Goal: Transaction & Acquisition: Obtain resource

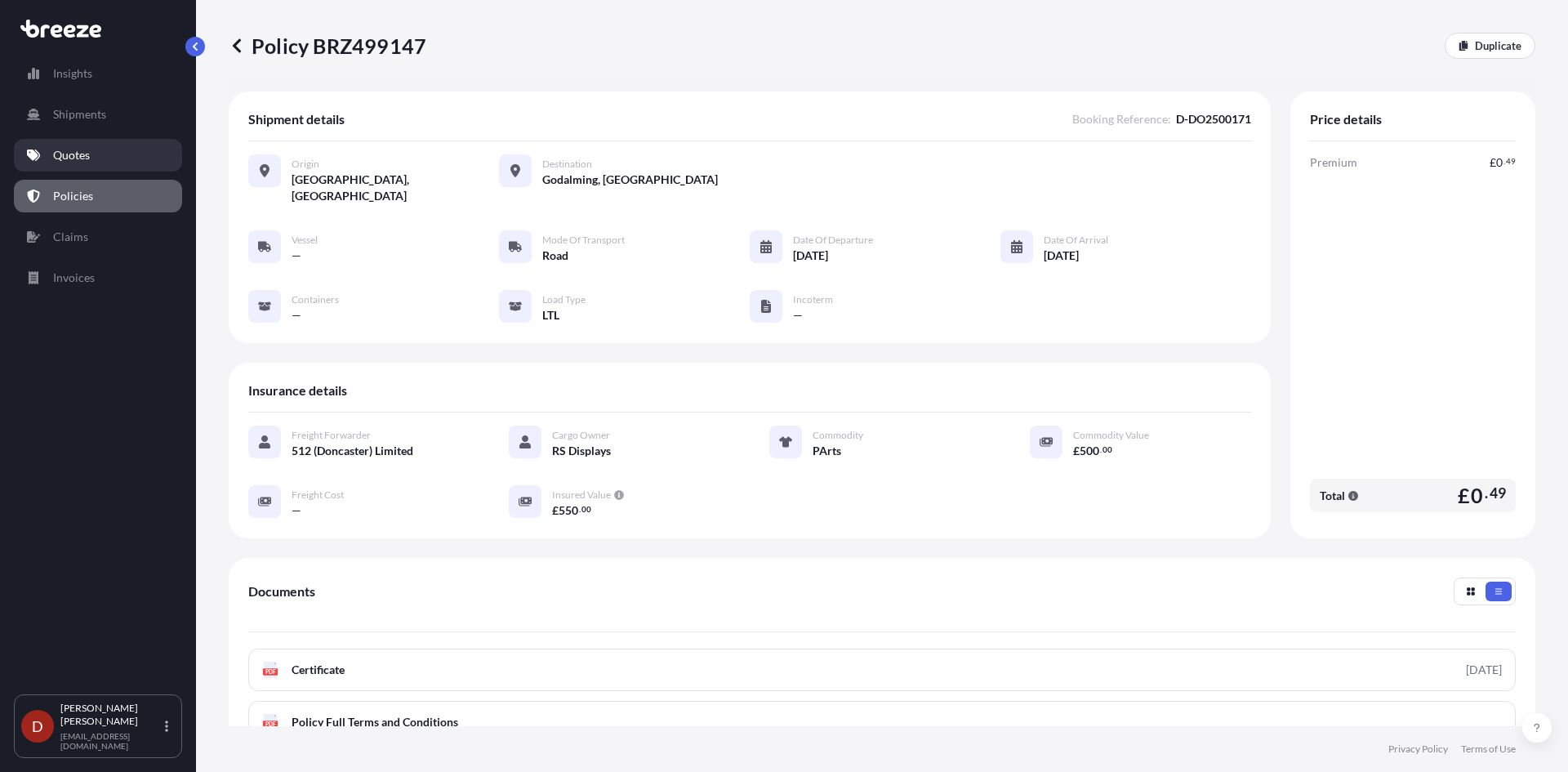
click at [87, 159] on p "Quotes" at bounding box center [71, 154] width 37 height 16
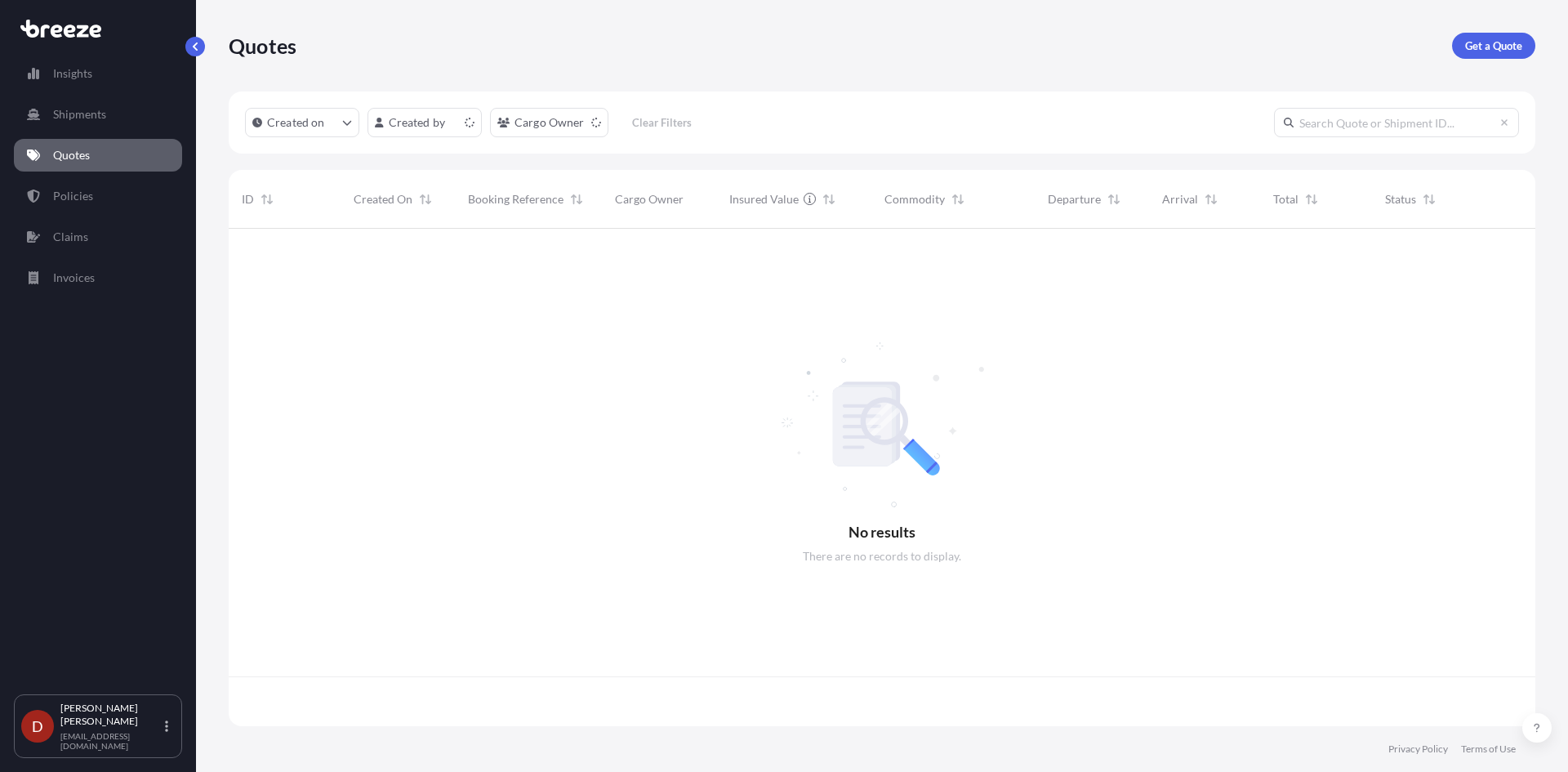
scroll to position [494, 1294]
click at [1503, 43] on p "Get a Quote" at bounding box center [1494, 45] width 57 height 16
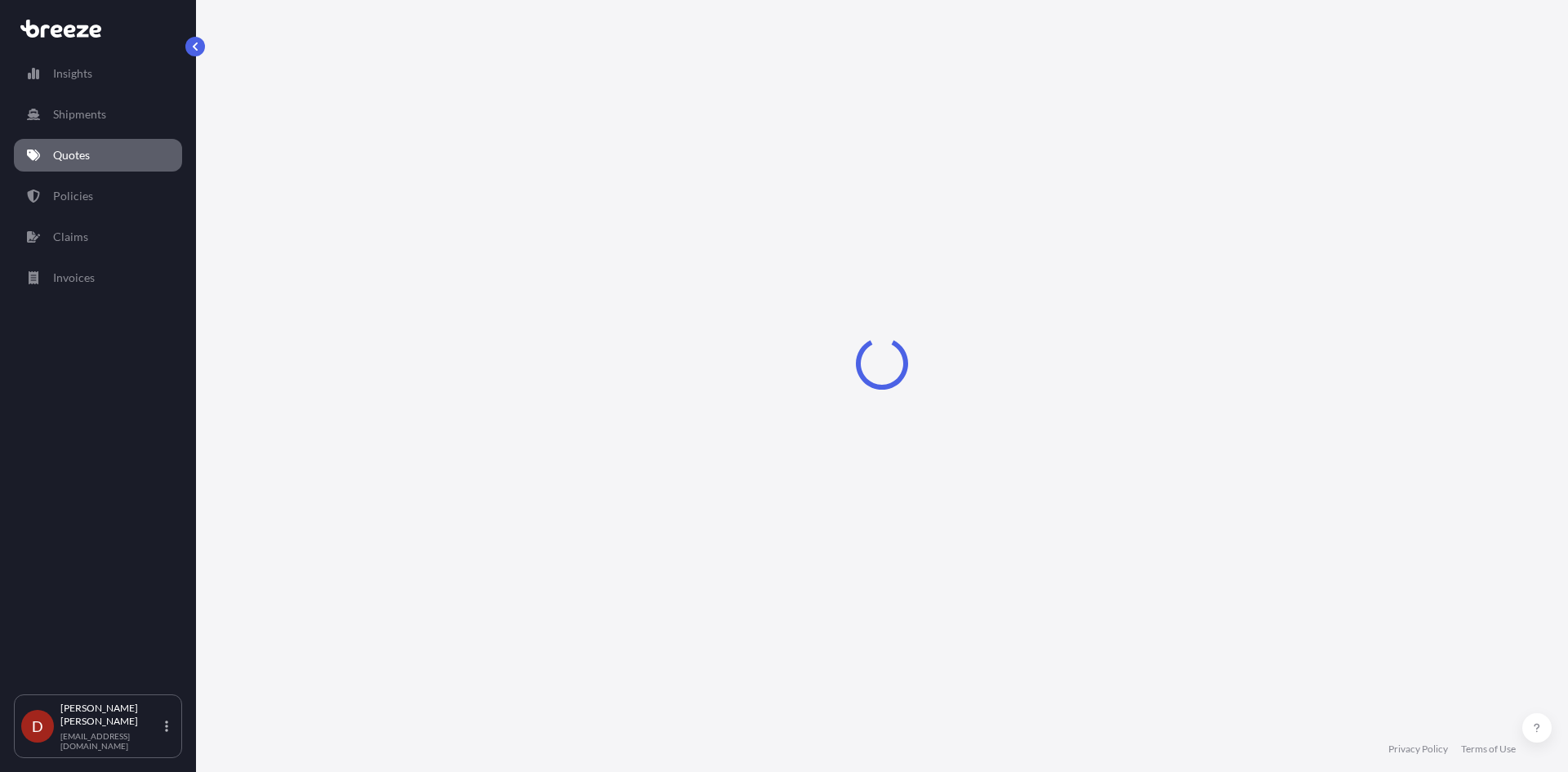
select select "Sea"
select select "1"
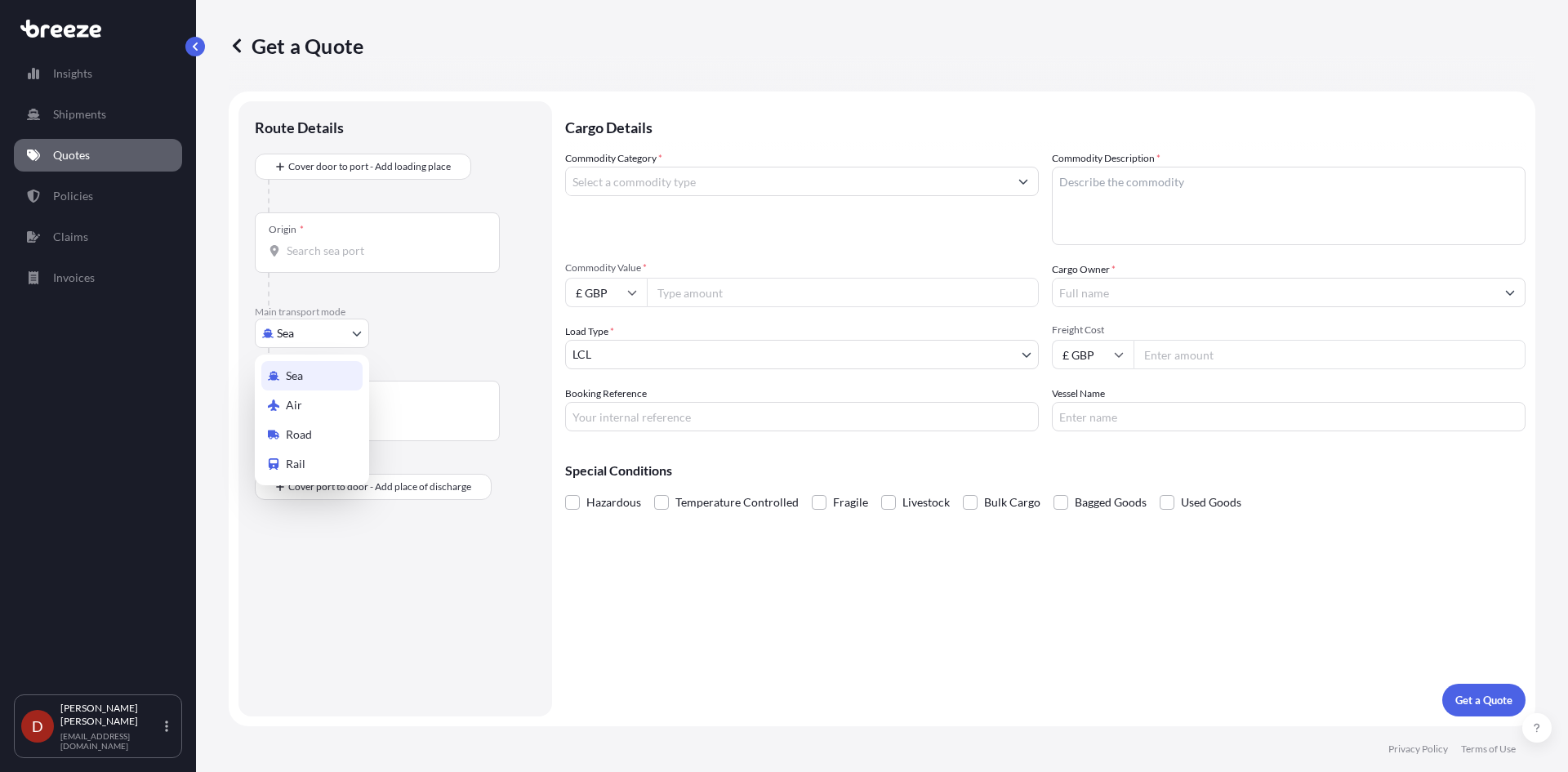
click at [332, 324] on body "Insights Shipments Quotes Policies Claims Invoices D [PERSON_NAME] [PERSON_NAME…" at bounding box center [784, 386] width 1568 height 772
click at [290, 428] on span "Road" at bounding box center [299, 433] width 26 height 16
select select "Road"
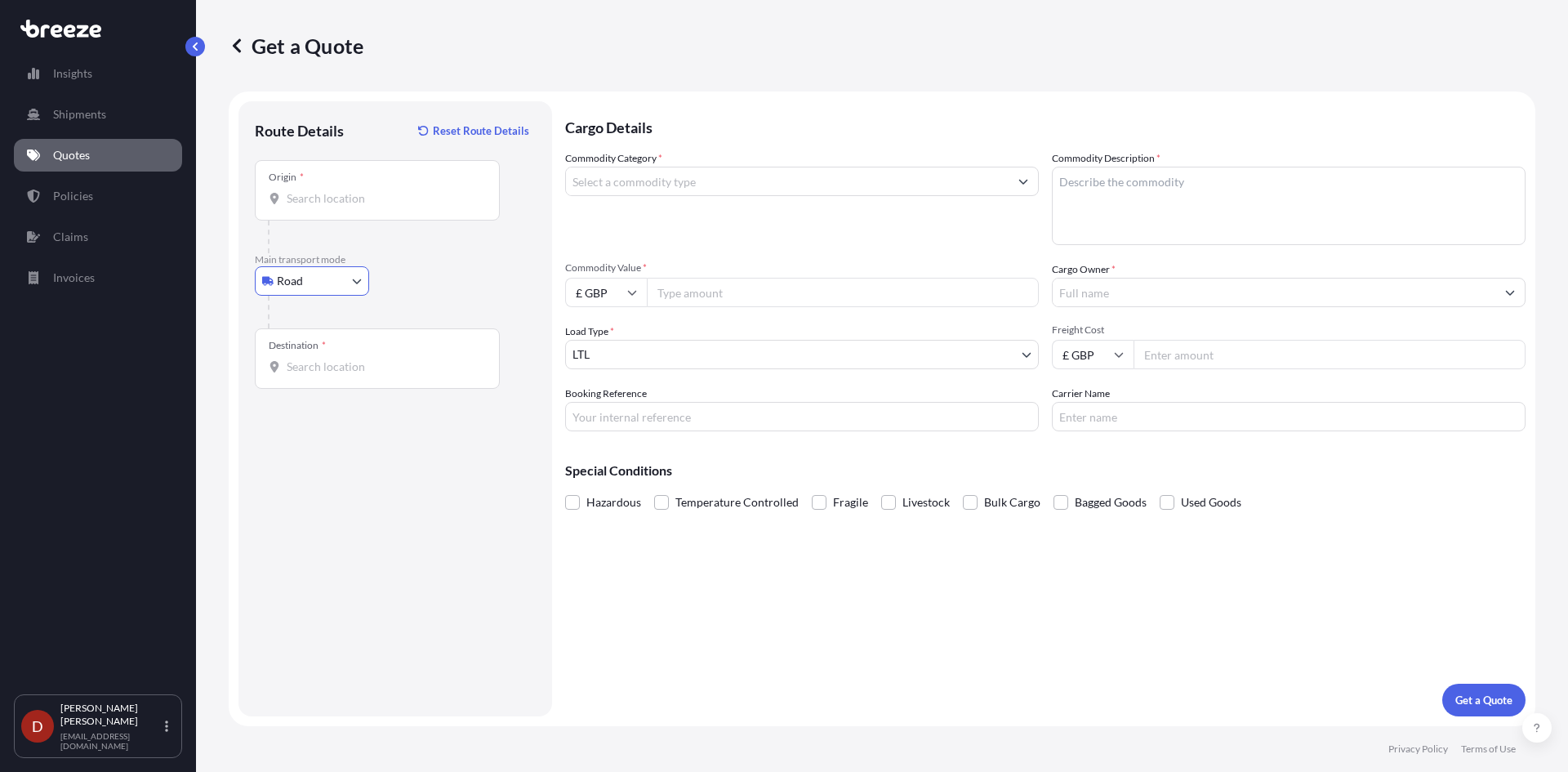
click at [326, 209] on div "Origin *" at bounding box center [377, 190] width 245 height 60
click at [326, 207] on input "Origin *" at bounding box center [383, 197] width 193 height 16
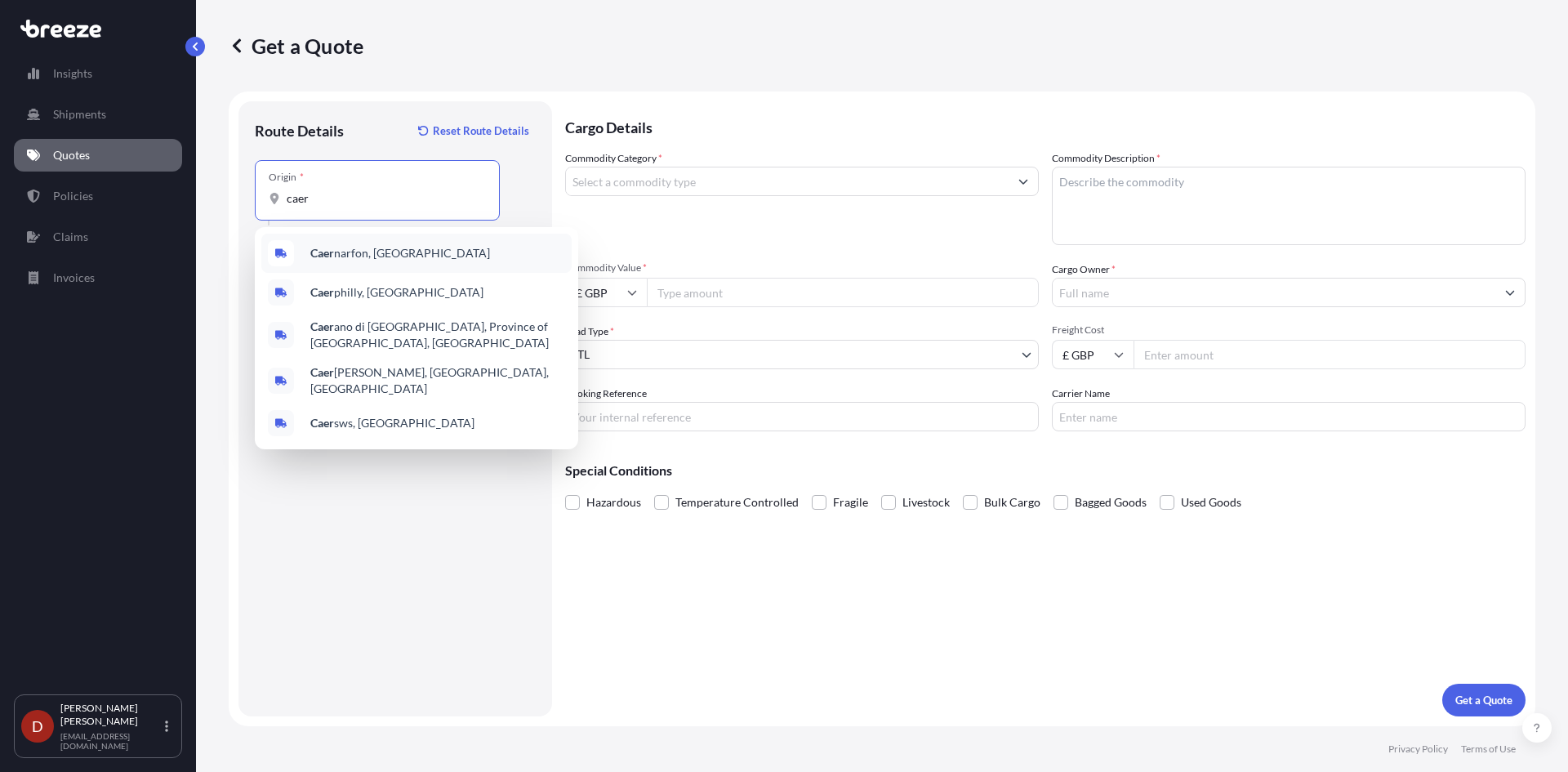
click at [350, 245] on span "Caer narfon, [GEOGRAPHIC_DATA]" at bounding box center [400, 252] width 180 height 16
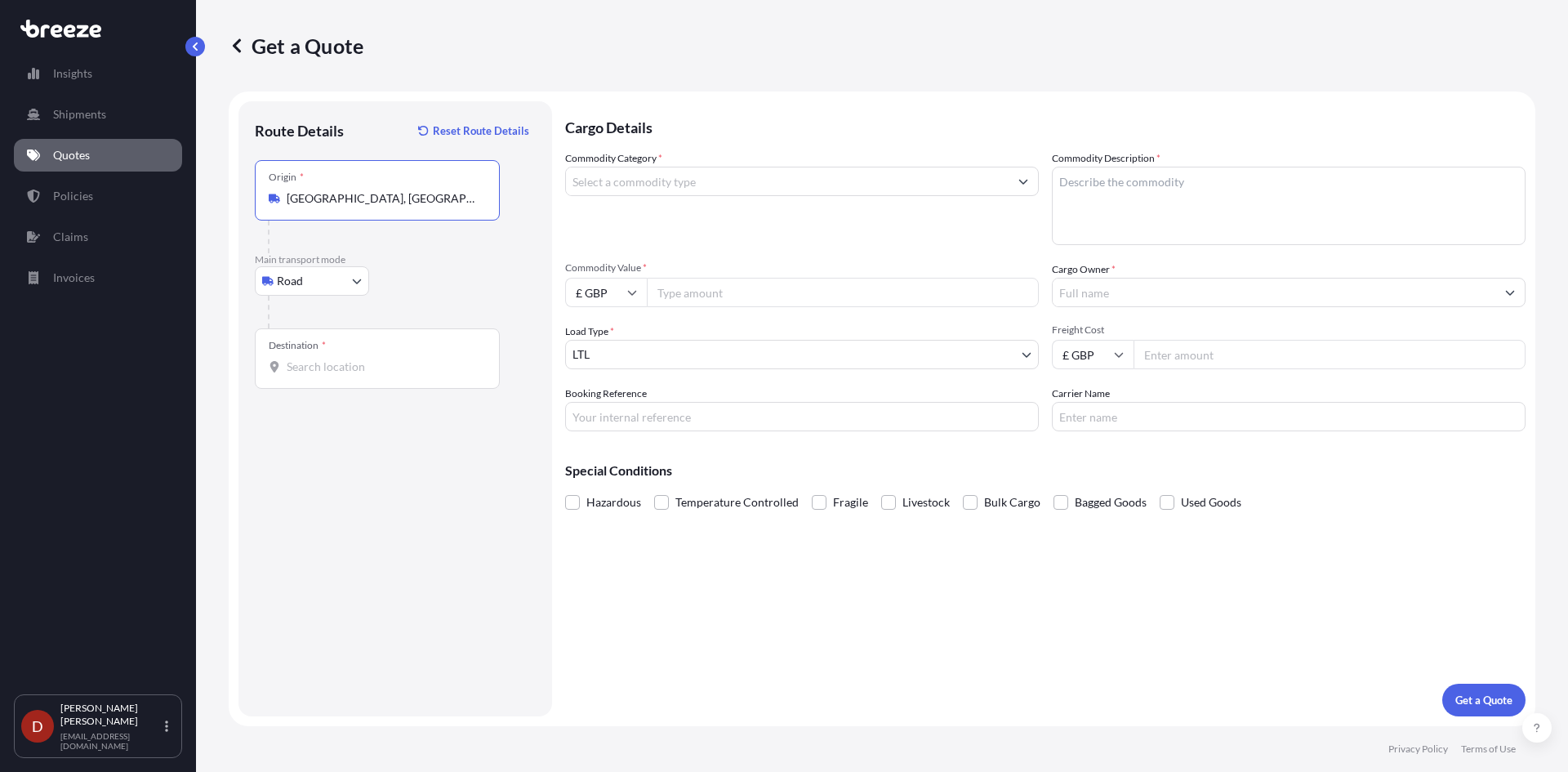
type input "[GEOGRAPHIC_DATA], [GEOGRAPHIC_DATA]"
click at [315, 389] on div "Route Details Reset Route Details Place of loading Road Road Rail Origin * [GEO…" at bounding box center [395, 408] width 281 height 582
drag, startPoint x: 322, startPoint y: 370, endPoint x: 335, endPoint y: 355, distance: 19.8
click at [323, 370] on input "Destination *" at bounding box center [383, 366] width 193 height 16
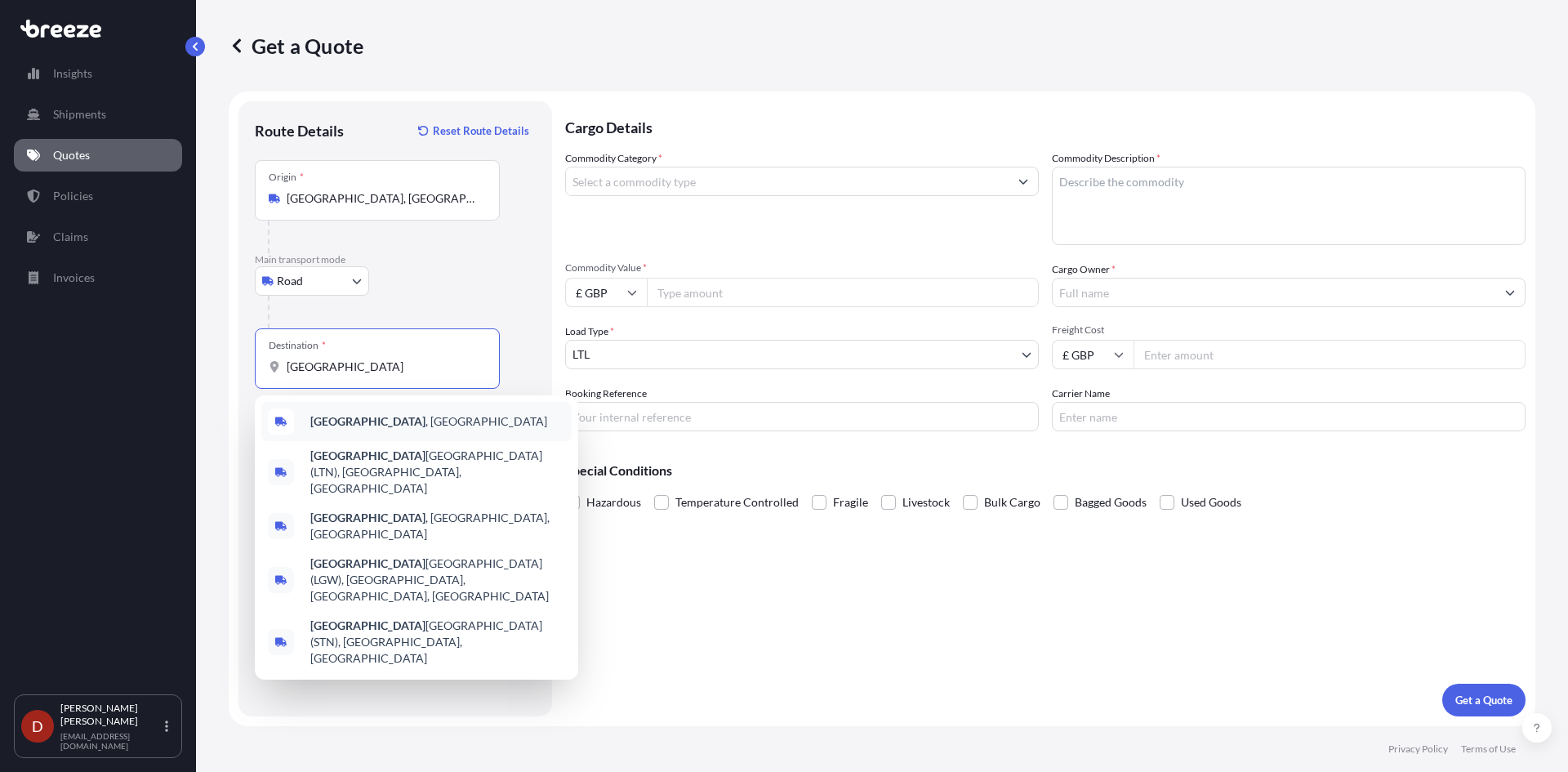
click at [352, 415] on span "[GEOGRAPHIC_DATA] , [GEOGRAPHIC_DATA]" at bounding box center [429, 420] width 237 height 16
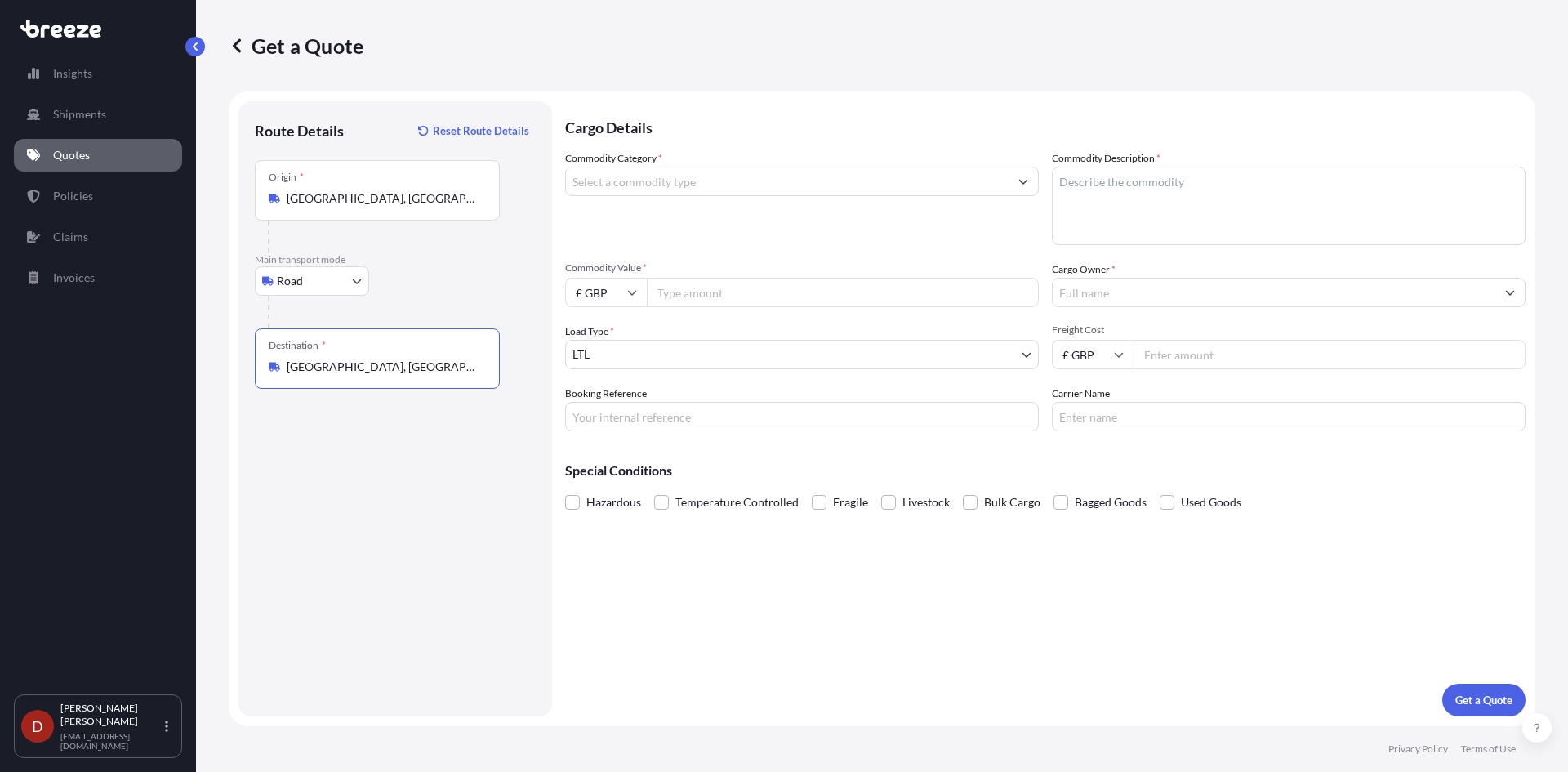
type input "[GEOGRAPHIC_DATA], [GEOGRAPHIC_DATA]"
drag, startPoint x: 636, startPoint y: 210, endPoint x: 657, endPoint y: 181, distance: 35.8
click at [637, 209] on div "Commodity Category *" at bounding box center [802, 197] width 474 height 95
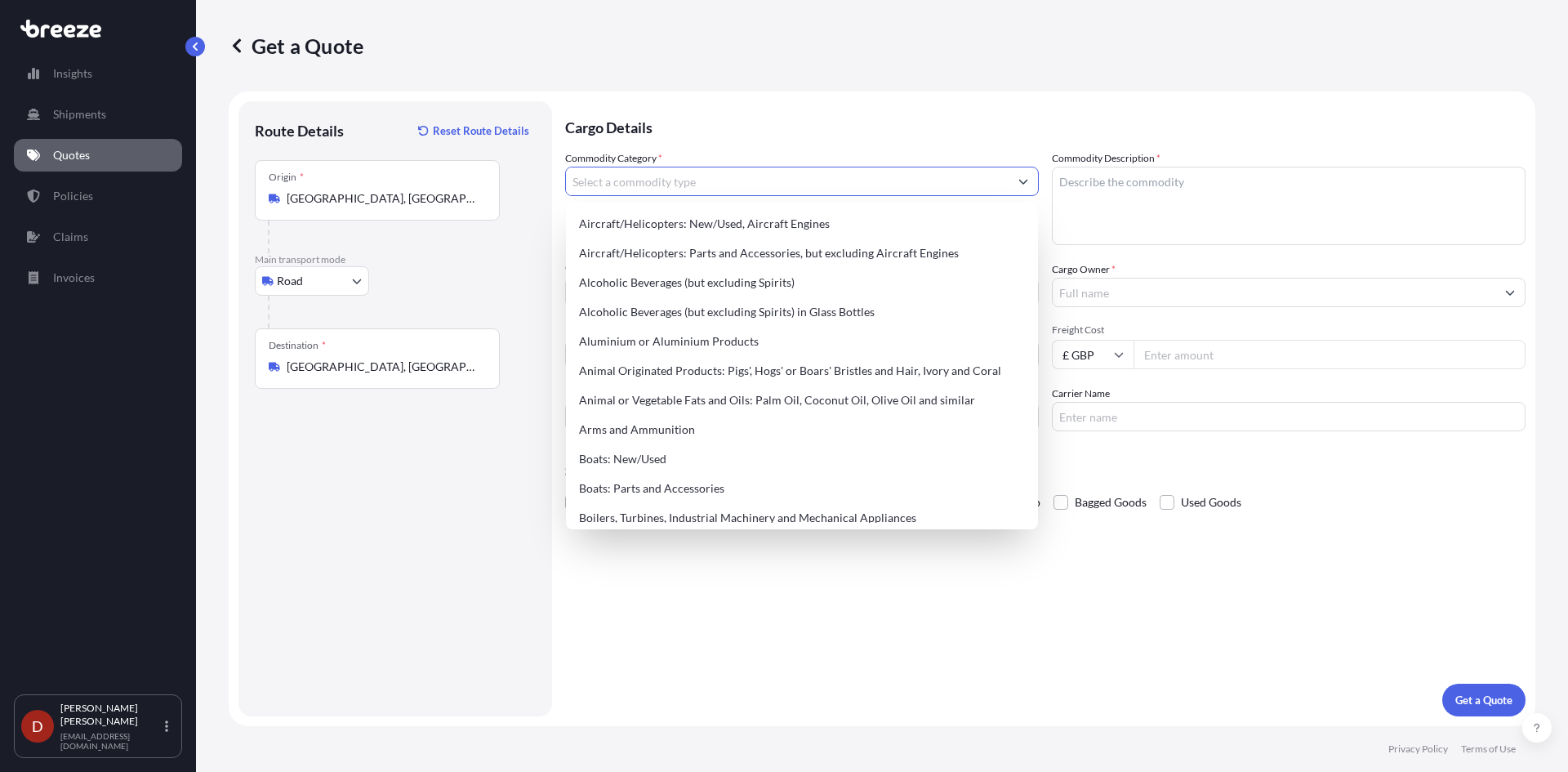
click at [660, 177] on input "Commodity Category *" at bounding box center [787, 181] width 443 height 29
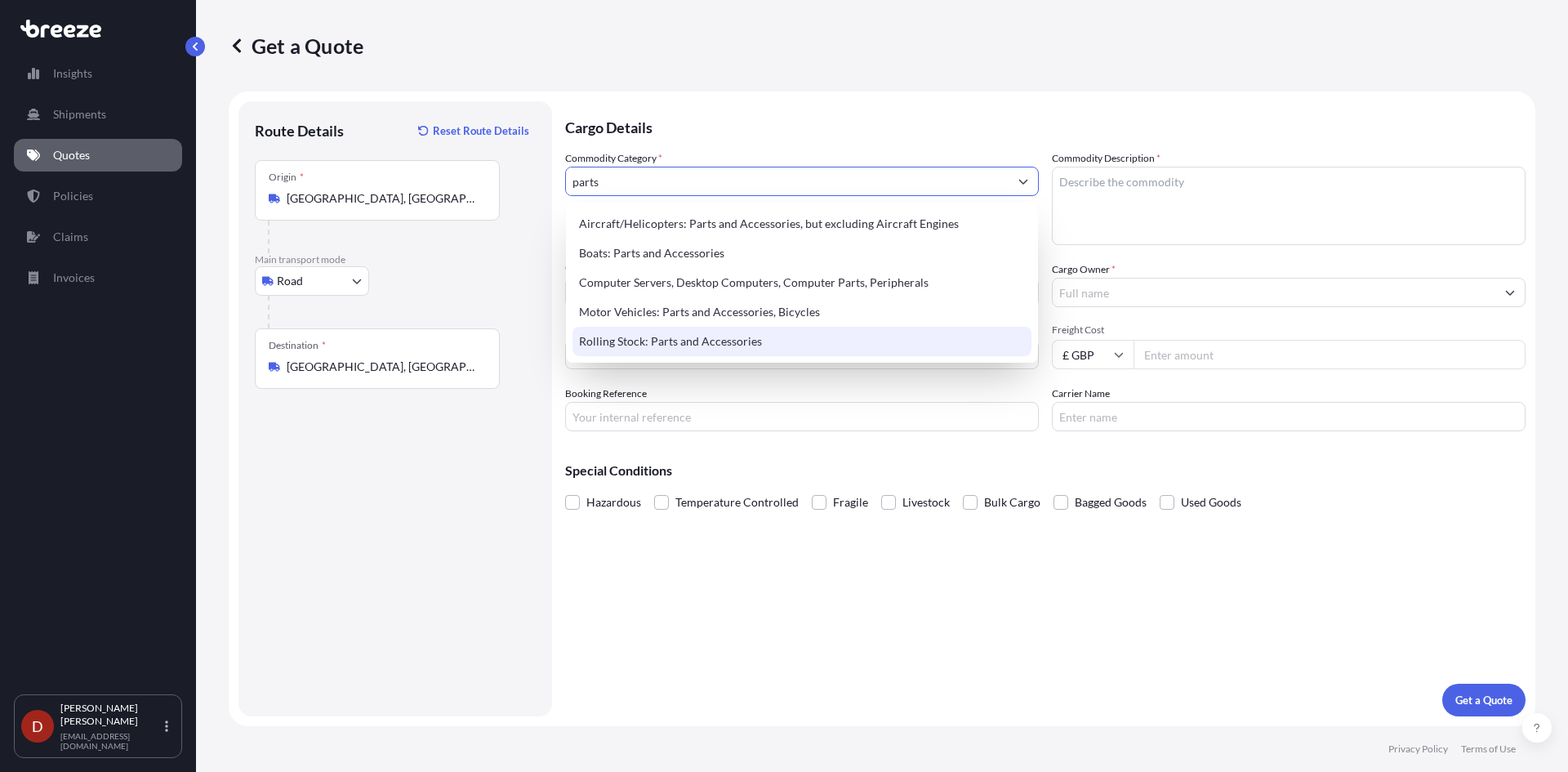
click at [788, 342] on div "Rolling Stock: Parts and Accessories" at bounding box center [802, 340] width 459 height 29
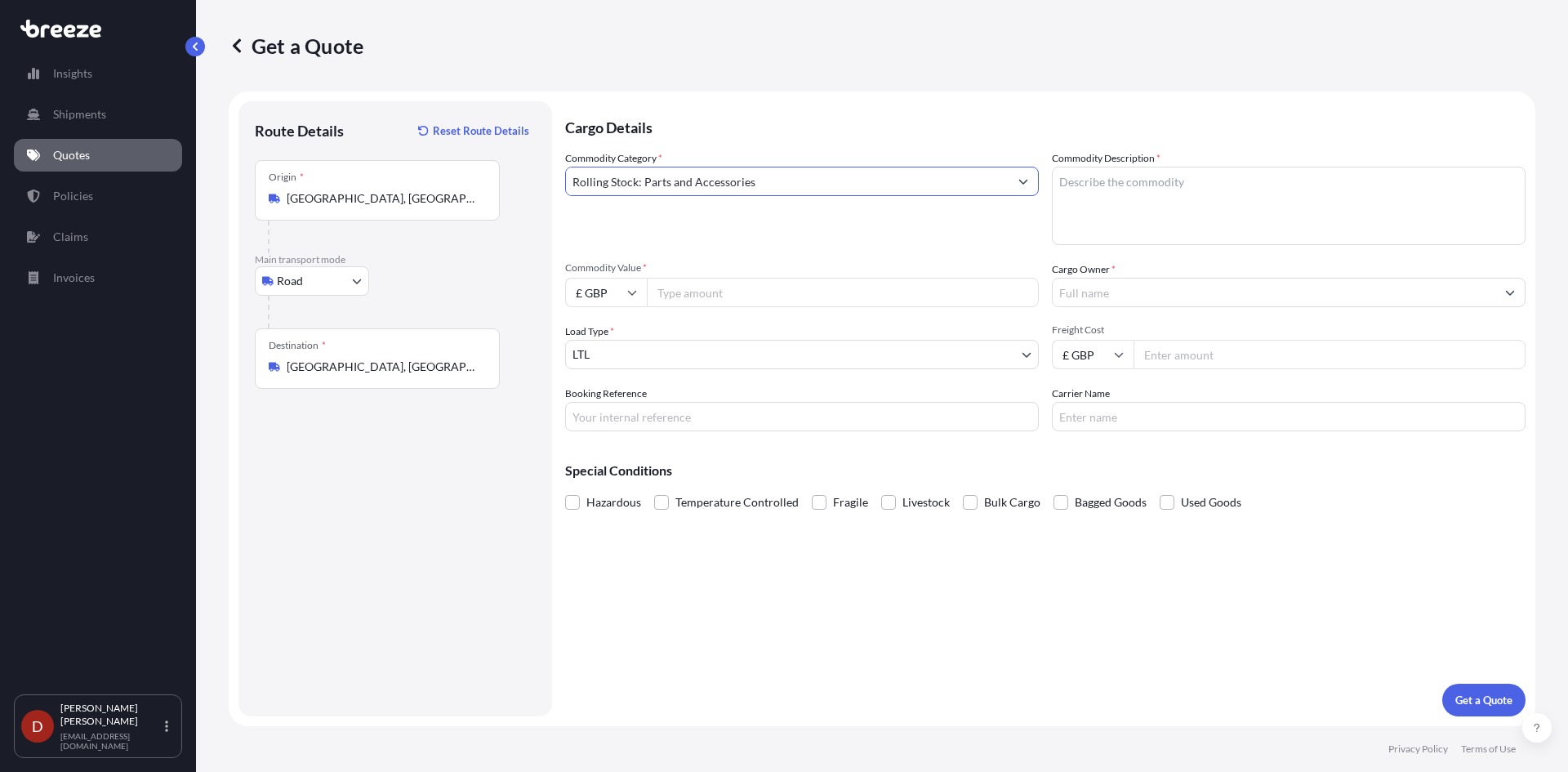
type input "Rolling Stock: Parts and Accessories"
click at [1152, 209] on textarea "Commodity Description *" at bounding box center [1289, 205] width 474 height 78
type textarea "Parts"
click at [902, 200] on div "Commodity Category * Rolling Stock: Parts and Accessories" at bounding box center [802, 197] width 474 height 95
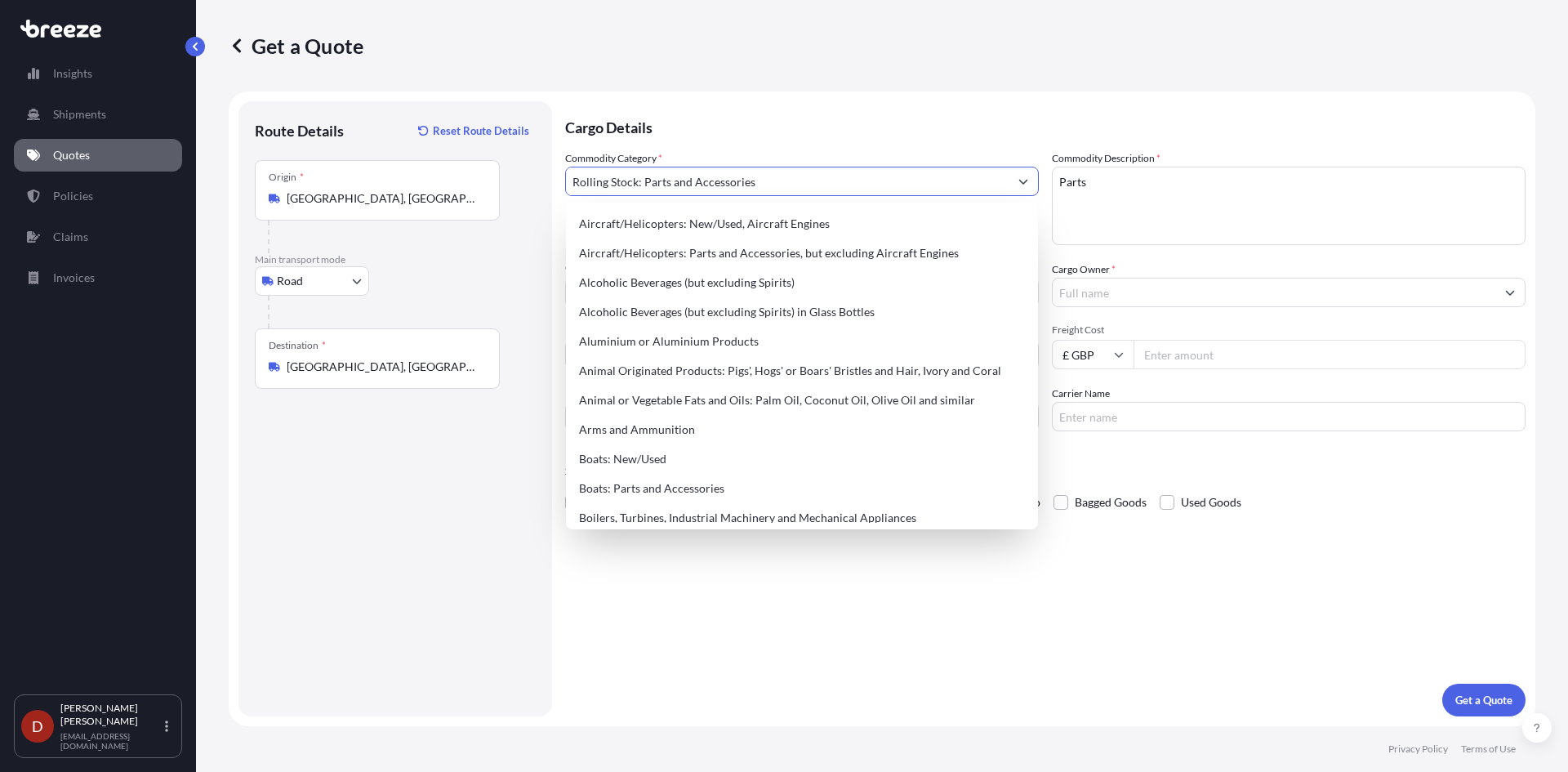
click at [890, 192] on input "Rolling Stock: Parts and Accessories" at bounding box center [787, 181] width 443 height 29
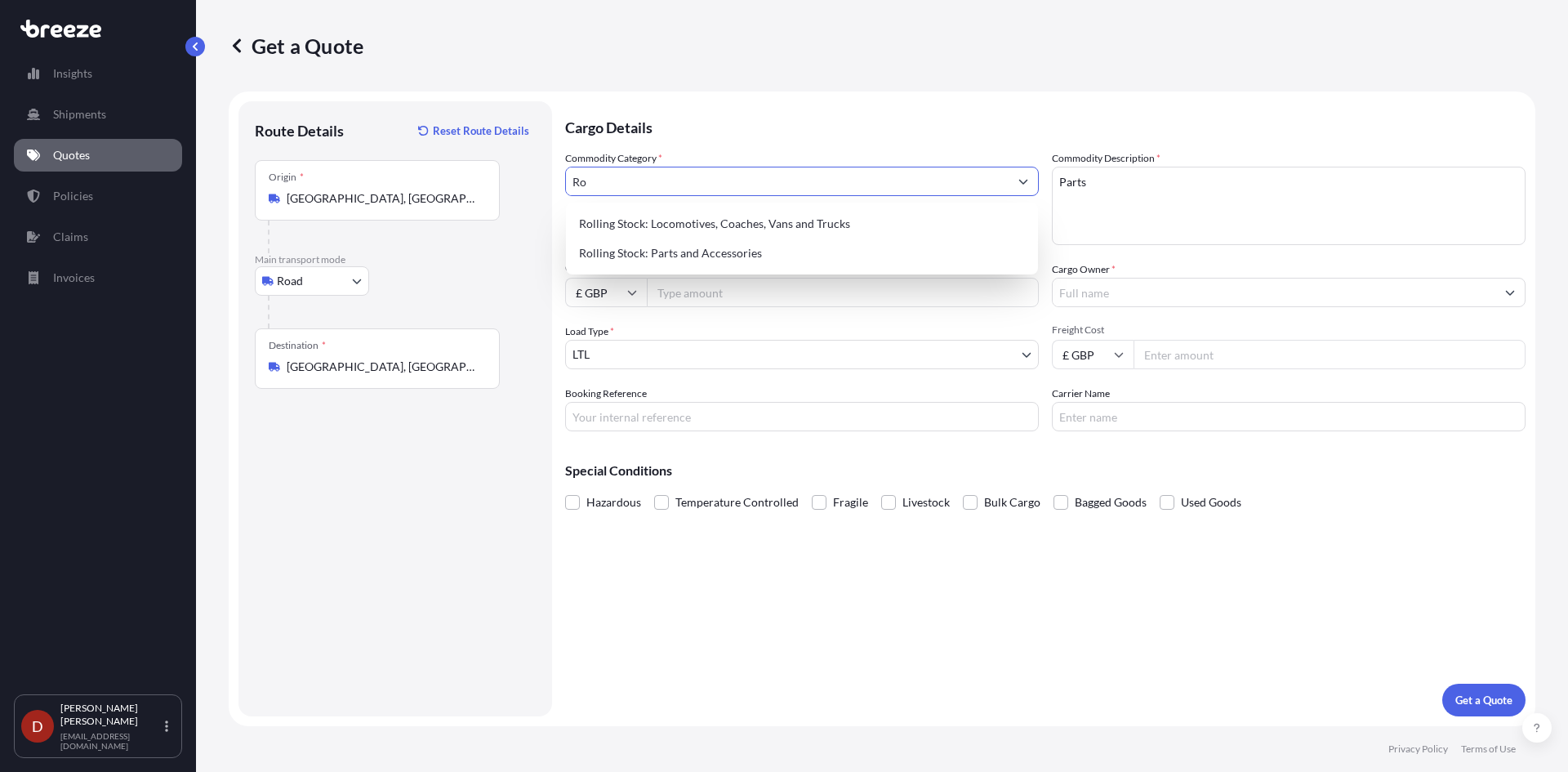
type input "R"
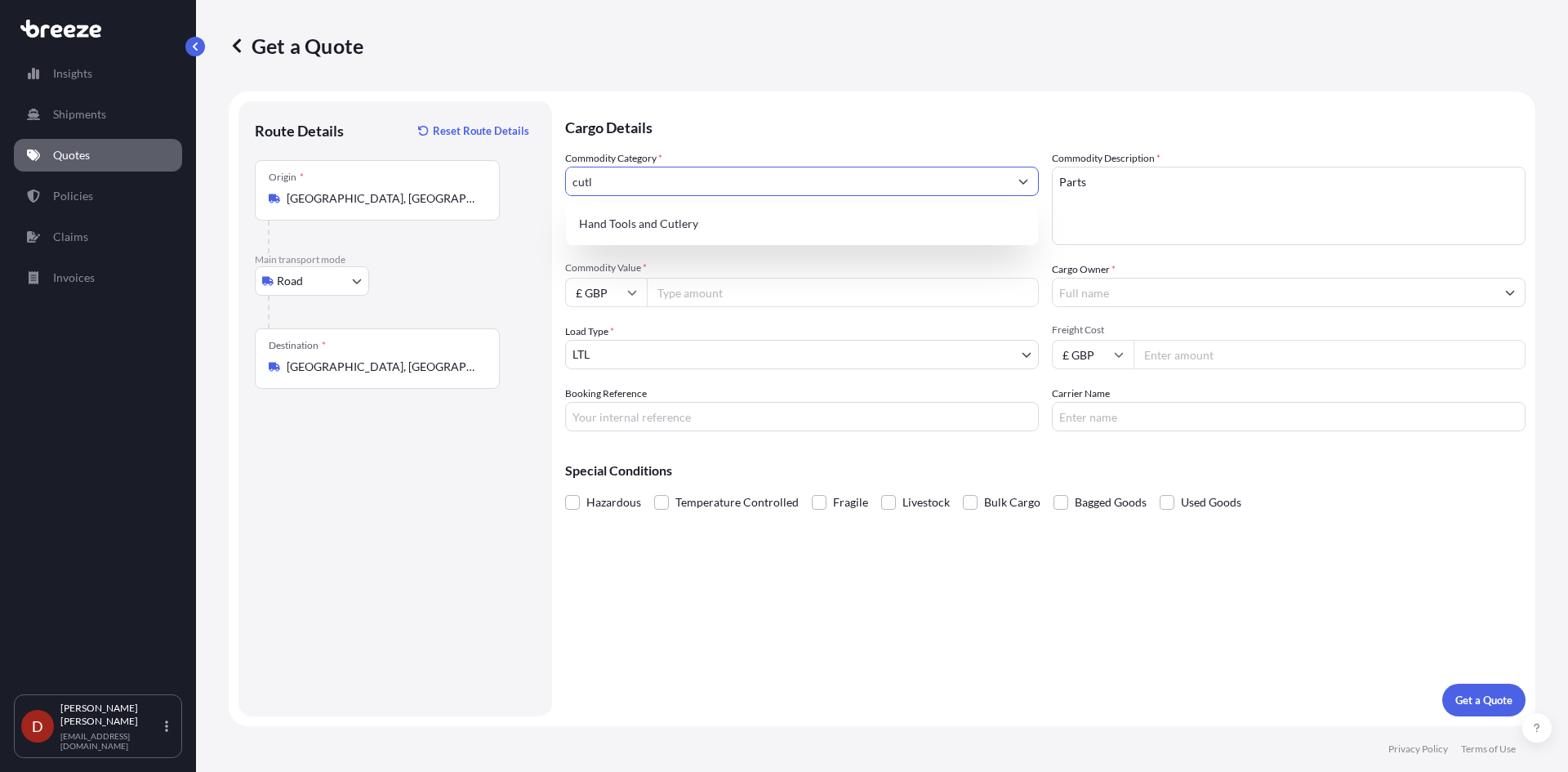
click at [879, 216] on div "Hand Tools and Cutlery" at bounding box center [802, 223] width 459 height 29
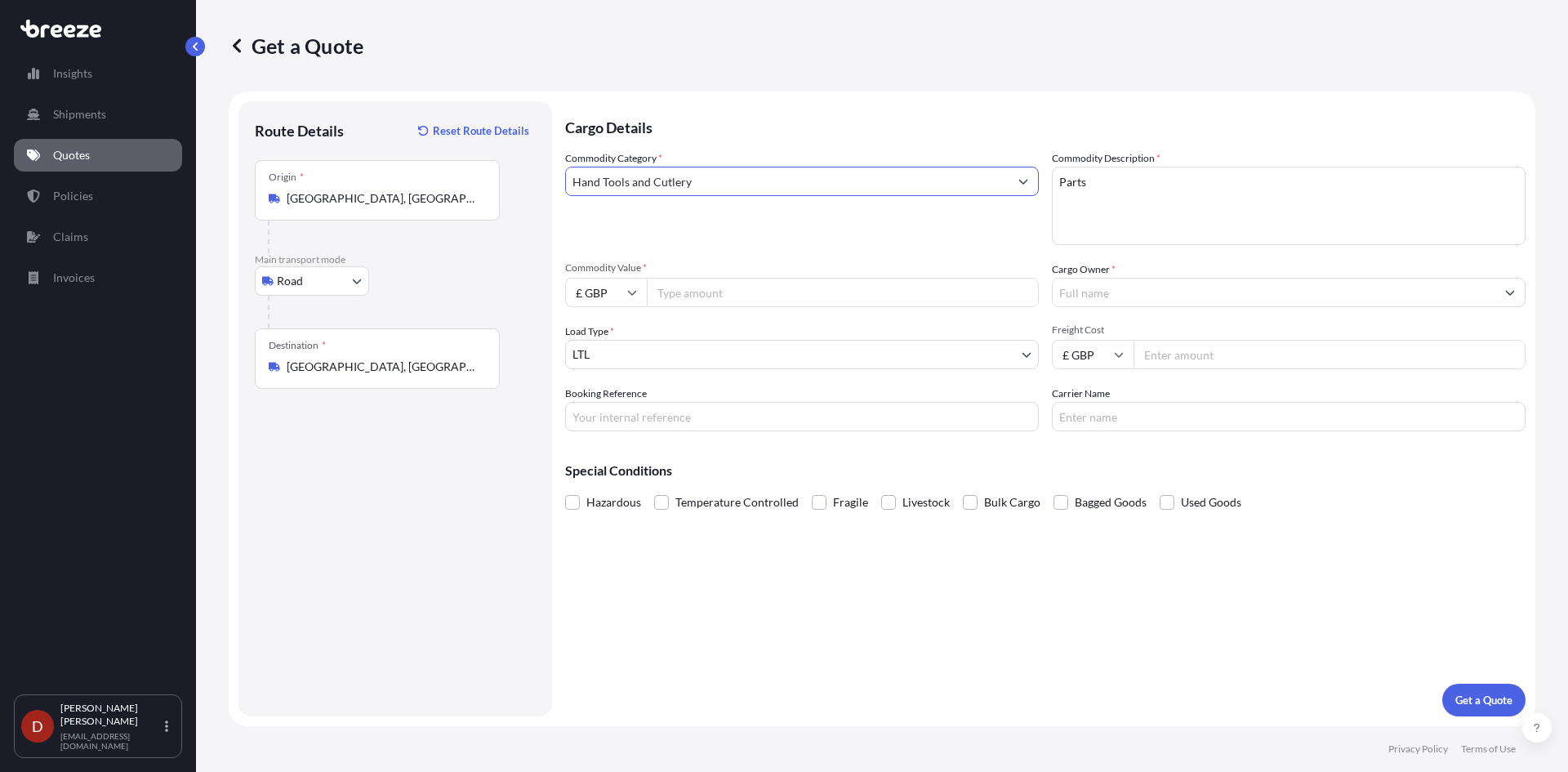
type input "Hand Tools and Cutlery"
drag, startPoint x: 1209, startPoint y: 190, endPoint x: 940, endPoint y: 187, distance: 269.0
click at [939, 190] on div "Commodity Category * Hand Tools and Cutlery Commodity Description * Parts Commo…" at bounding box center [1045, 291] width 960 height 281
type textarea "Kitchen utensils"
type input "5000"
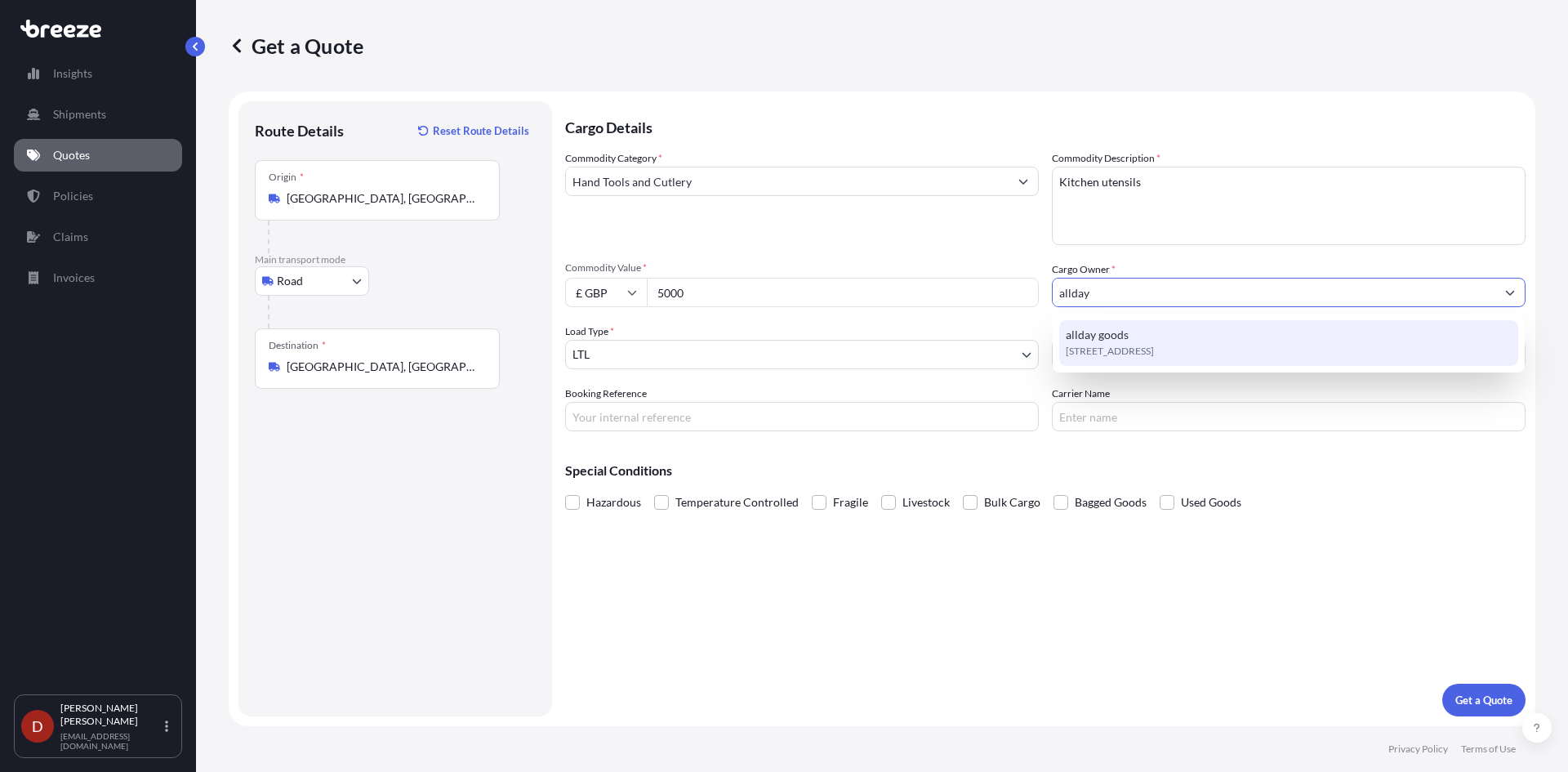
click at [1332, 353] on div "[STREET_ADDRESS]" at bounding box center [1289, 342] width 459 height 46
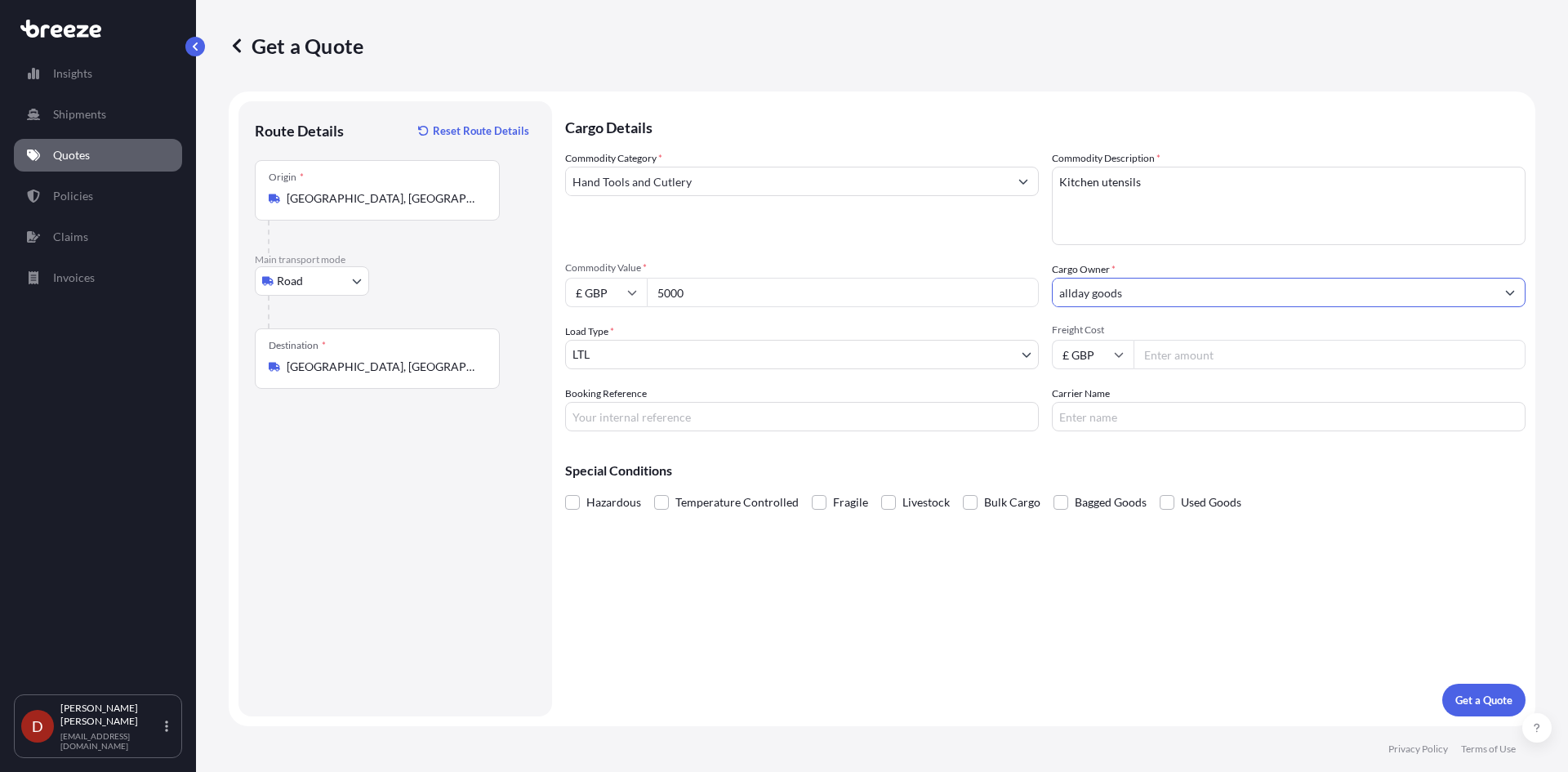
type input "allday goods"
click at [825, 433] on div "Cargo Details Commodity Category * Hand Tools and Cutlery Commodity Description…" at bounding box center [1045, 409] width 960 height 615
click at [805, 418] on input "Booking Reference" at bounding box center [802, 416] width 474 height 29
drag, startPoint x: 619, startPoint y: 415, endPoint x: 576, endPoint y: 417, distance: 43.0
click at [576, 417] on input "EX" at bounding box center [802, 416] width 474 height 29
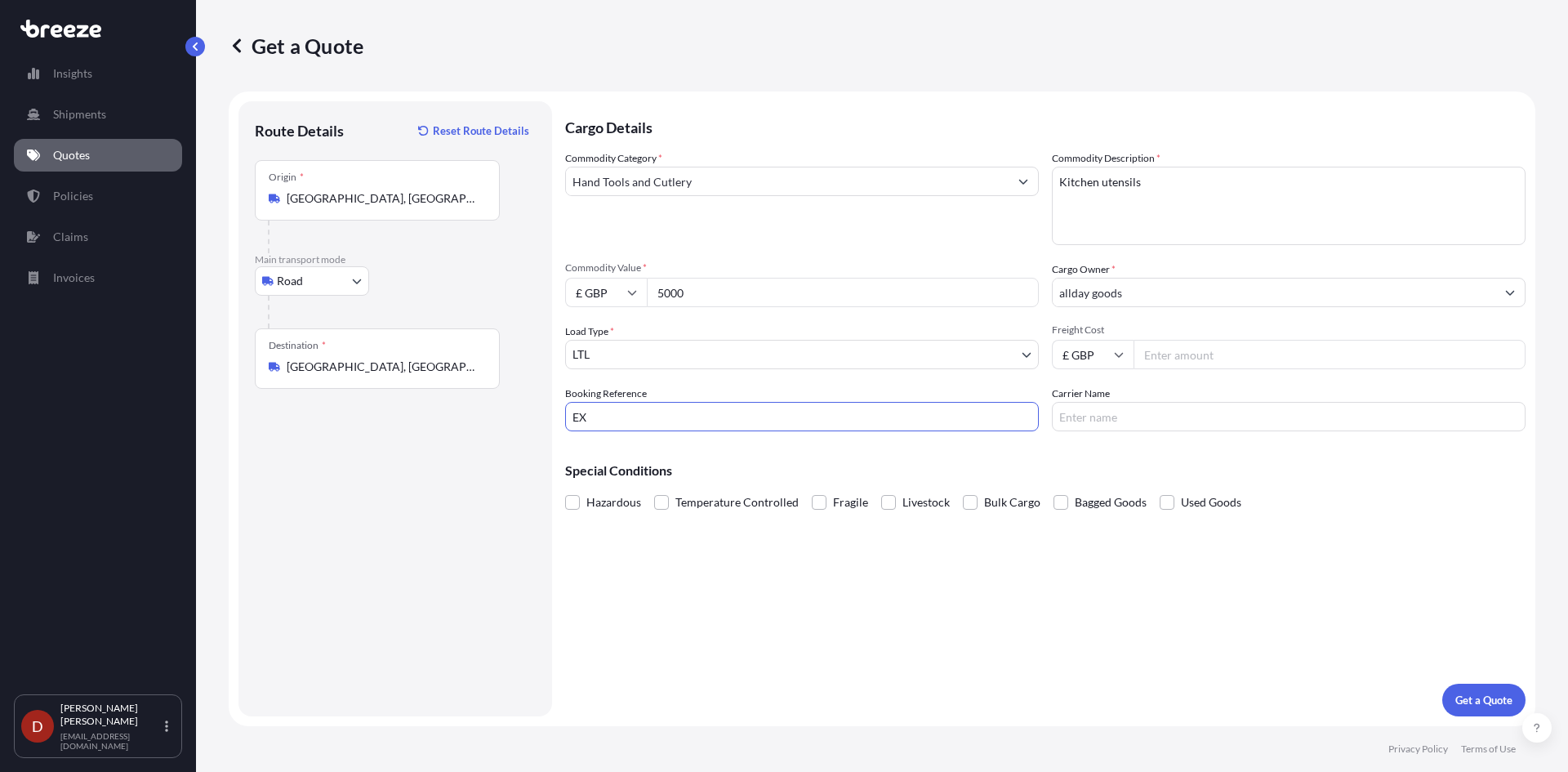
paste input "D-DO2500180"
type input "D-DO2500180"
click at [1465, 694] on p "Get a Quote" at bounding box center [1483, 699] width 57 height 16
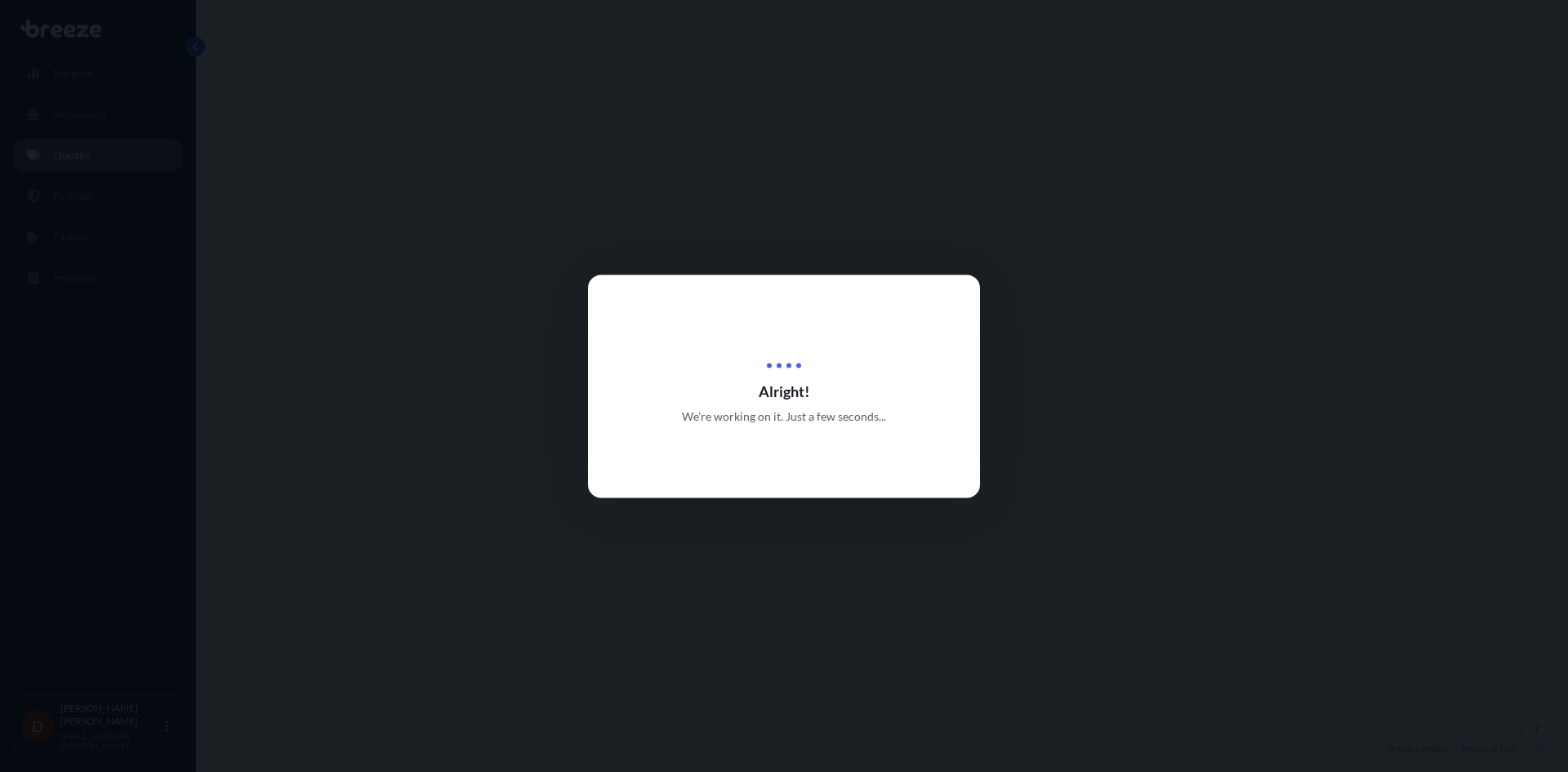
select select "Road"
select select "1"
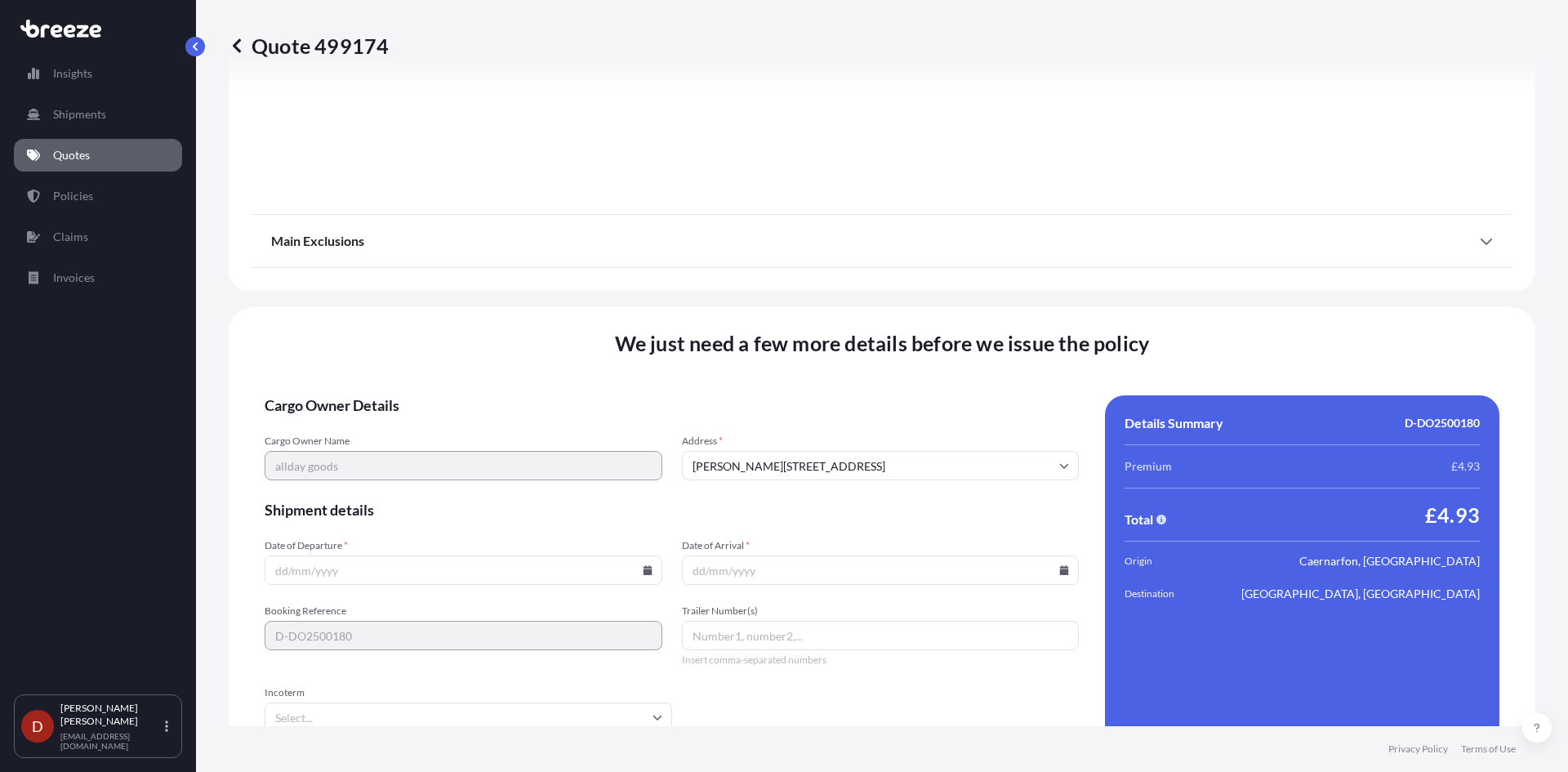
scroll to position [1804, 0]
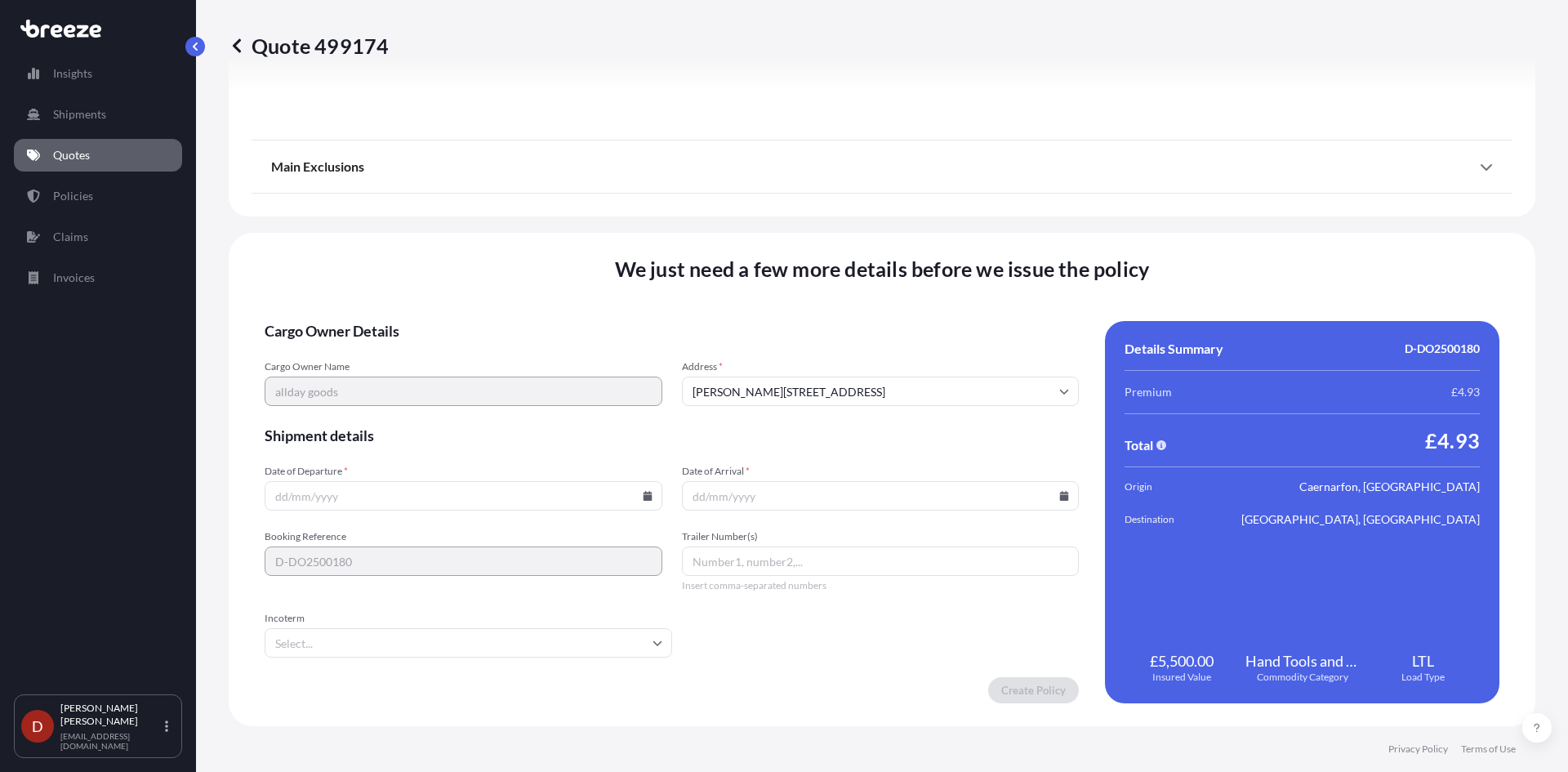
click at [832, 497] on input "Date of Arrival *" at bounding box center [880, 495] width 398 height 29
click at [648, 499] on icon at bounding box center [647, 496] width 9 height 9
click at [379, 350] on button "16" at bounding box center [386, 351] width 26 height 26
type input "[DATE]"
click at [791, 494] on input "Date of Arrival *" at bounding box center [880, 495] width 398 height 29
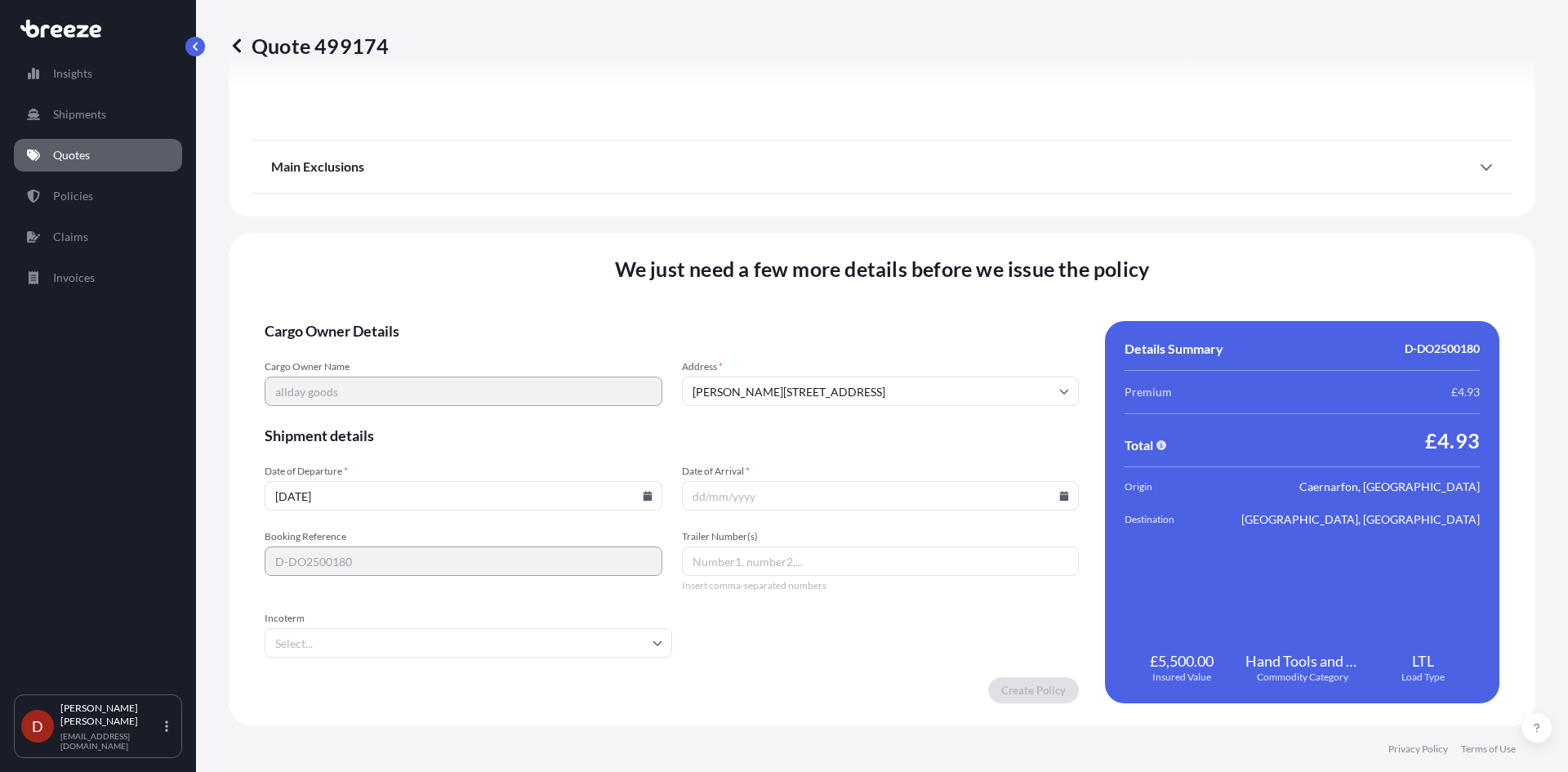
click at [1060, 497] on icon at bounding box center [1065, 496] width 9 height 9
click at [832, 352] on button "17" at bounding box center [836, 351] width 26 height 26
type input "[DATE]"
click at [642, 490] on input "[DATE]" at bounding box center [463, 495] width 398 height 29
click at [642, 496] on icon at bounding box center [647, 496] width 9 height 9
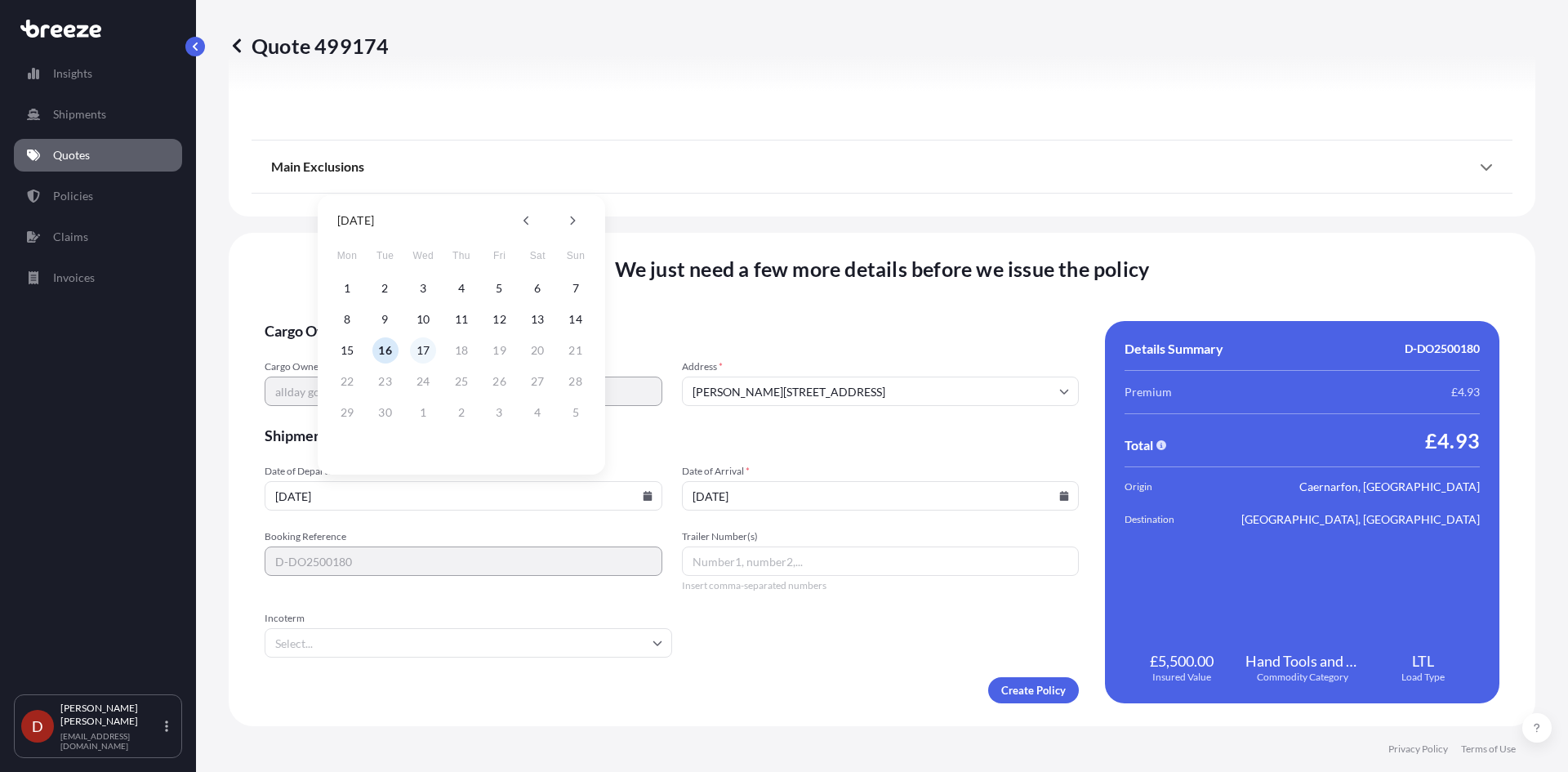
click at [413, 344] on button "17" at bounding box center [423, 351] width 26 height 26
type input "[DATE]"
click at [1066, 495] on div "Cargo Owner Details Cargo Owner Name allday goods Address * [PERSON_NAME][GEOGR…" at bounding box center [881, 512] width 1235 height 382
click at [1062, 495] on input "[DATE]" at bounding box center [880, 495] width 398 height 29
click at [1048, 495] on input "[DATE]" at bounding box center [880, 495] width 398 height 29
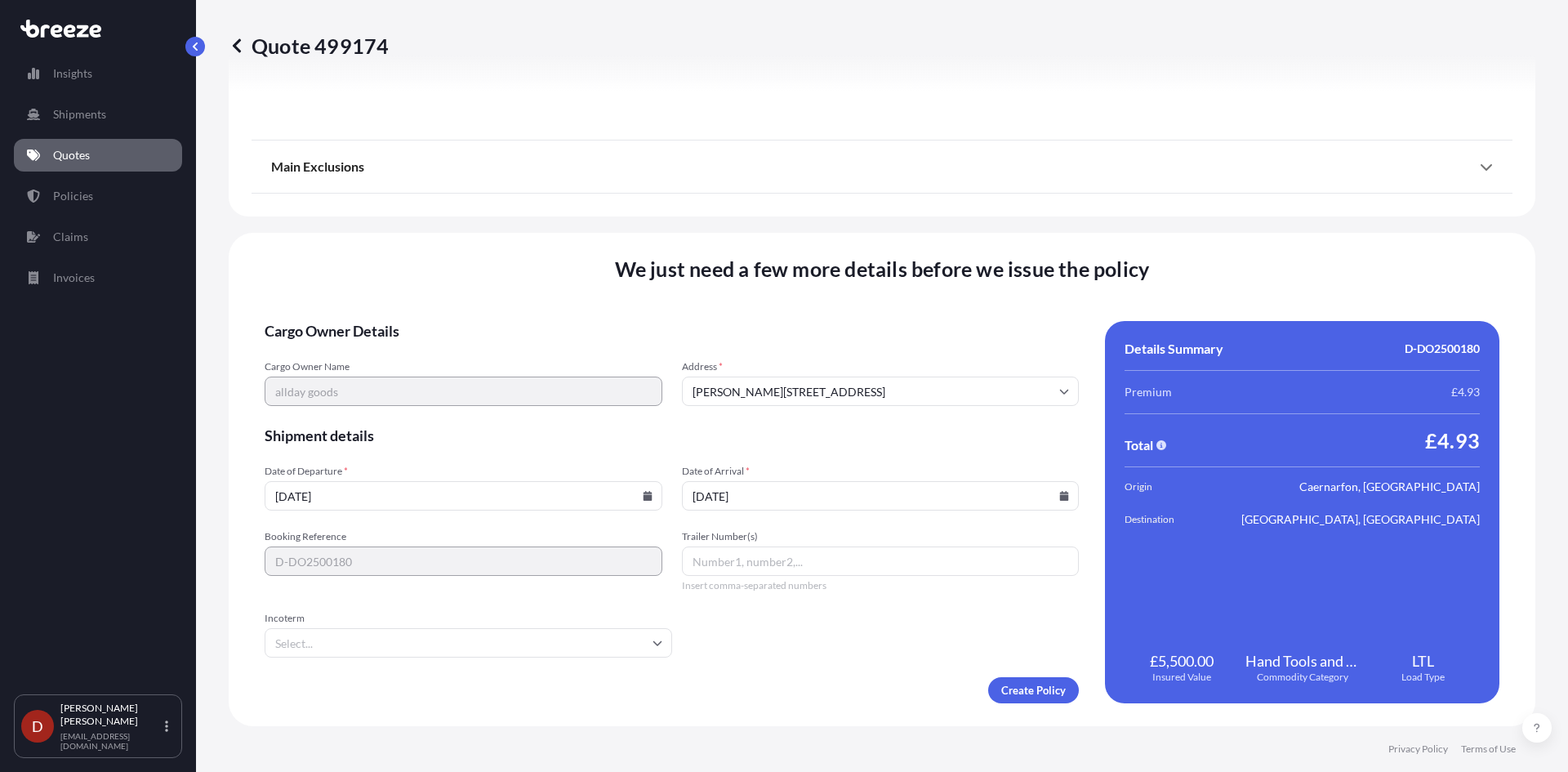
click at [1060, 493] on icon at bounding box center [1065, 496] width 9 height 9
click at [880, 354] on button "18" at bounding box center [875, 351] width 26 height 26
type input "[DATE]"
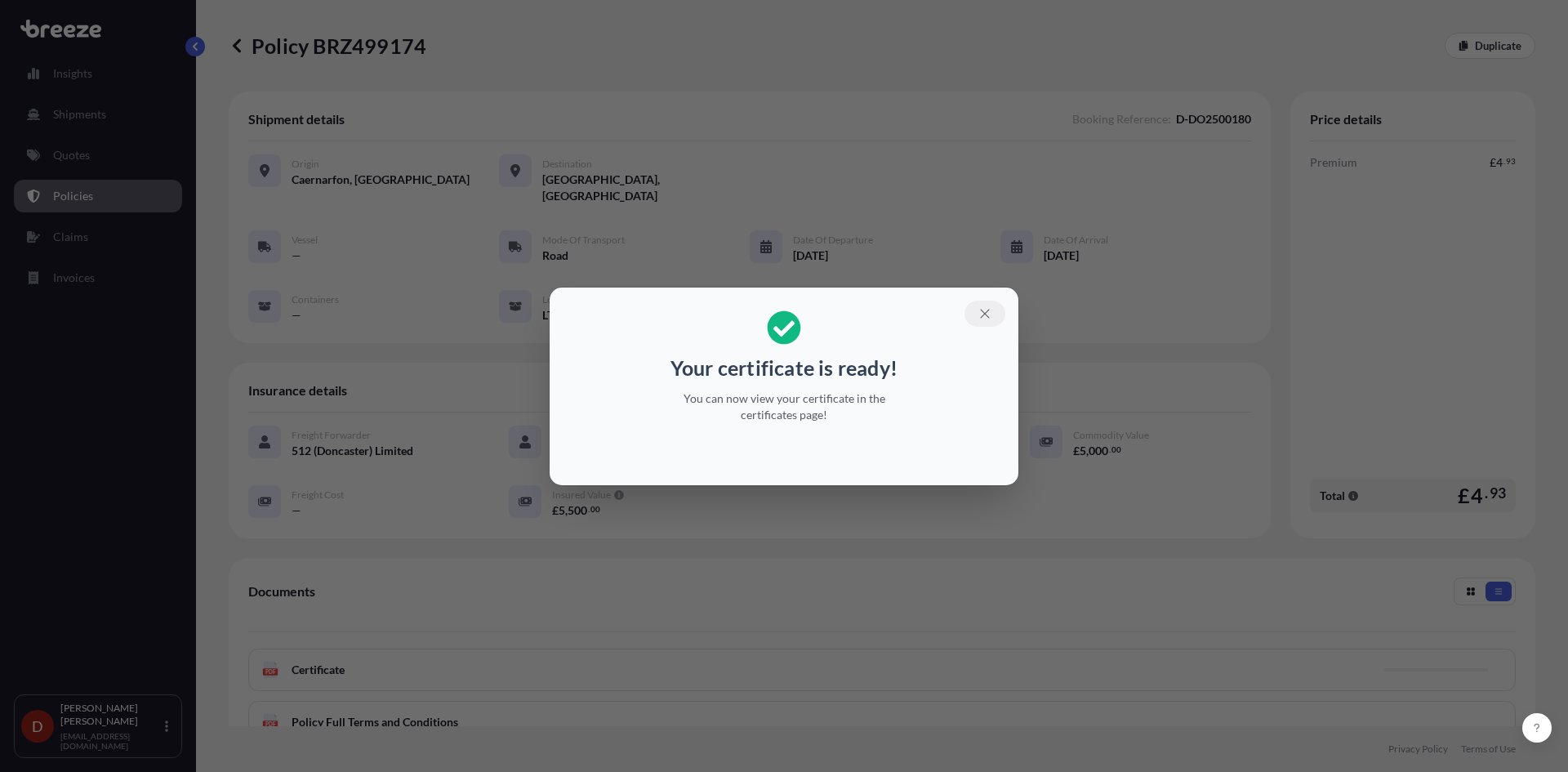
click at [996, 310] on button "button" at bounding box center [984, 314] width 40 height 26
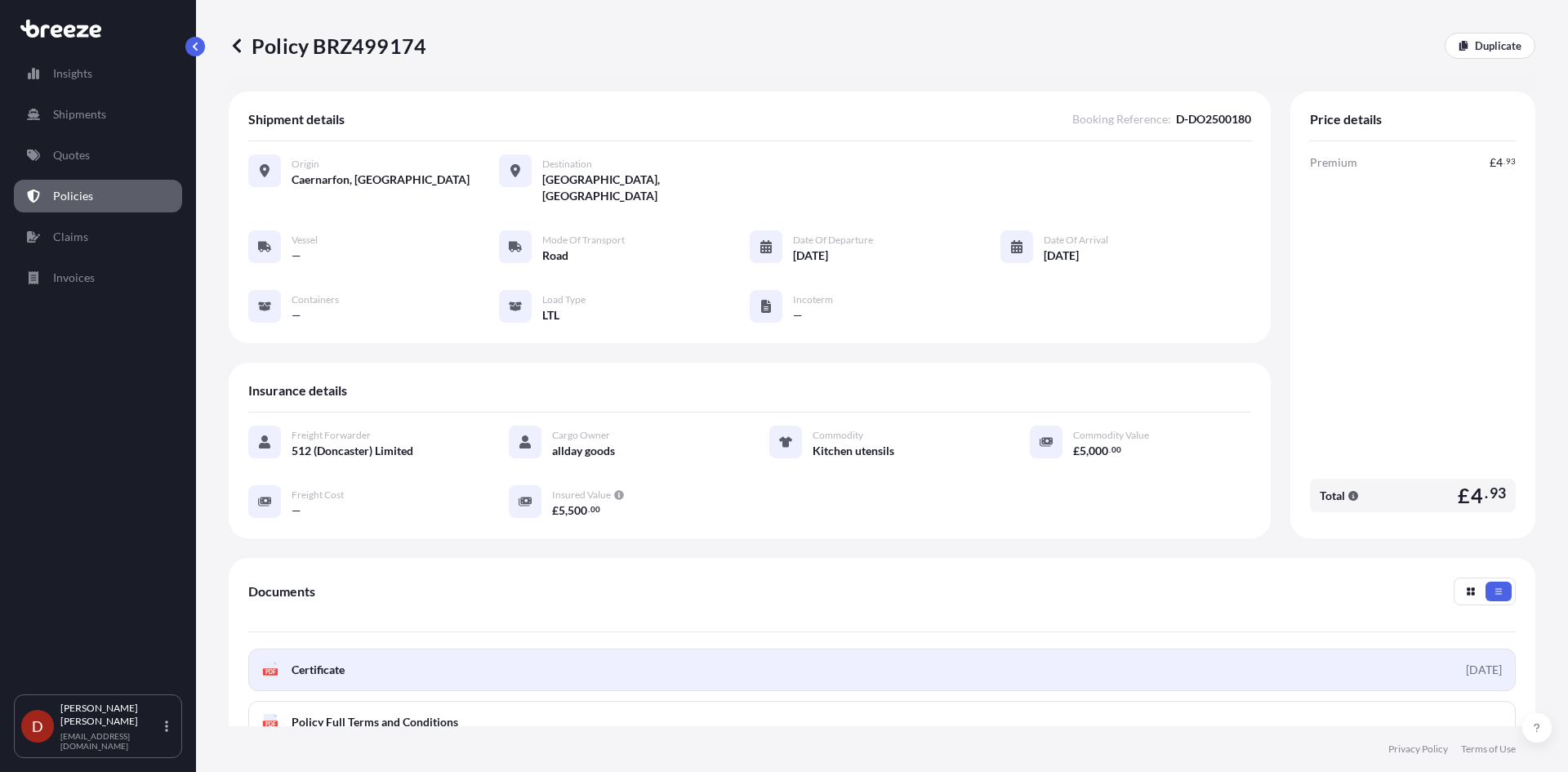
click at [891, 654] on link "PDF Certificate [DATE]" at bounding box center [882, 669] width 1268 height 42
